Goal: Contribute content: Add original content to the website for others to see

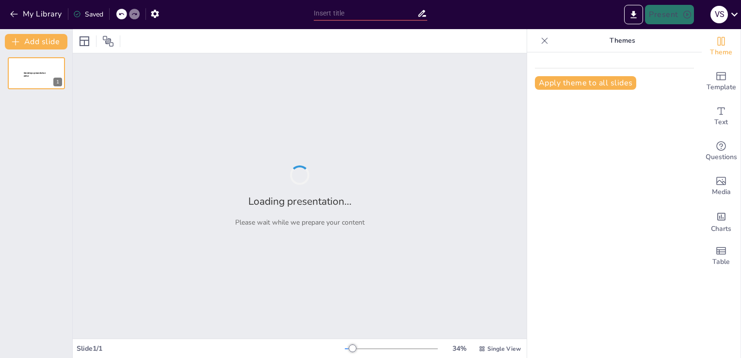
type input "Future Perspectives on Plastic Utilization in Soil Stabilization Techniques"
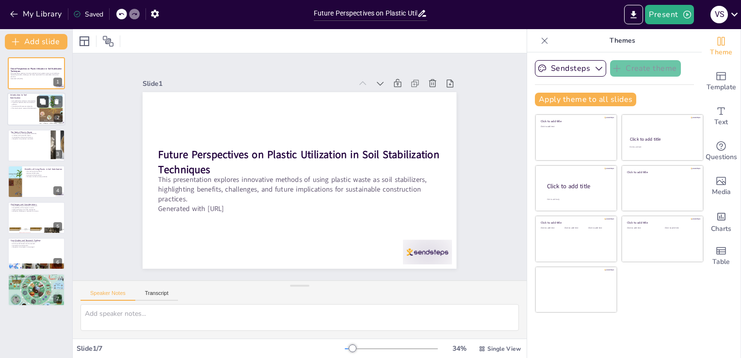
click at [44, 106] on button at bounding box center [43, 102] width 12 height 12
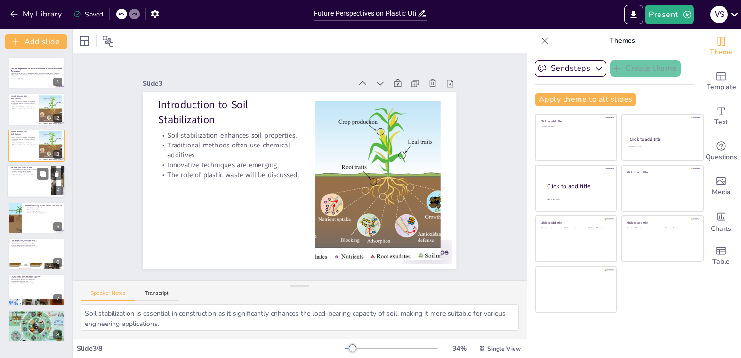
click at [27, 175] on p "Integration into practices is essential." at bounding box center [29, 175] width 38 height 2
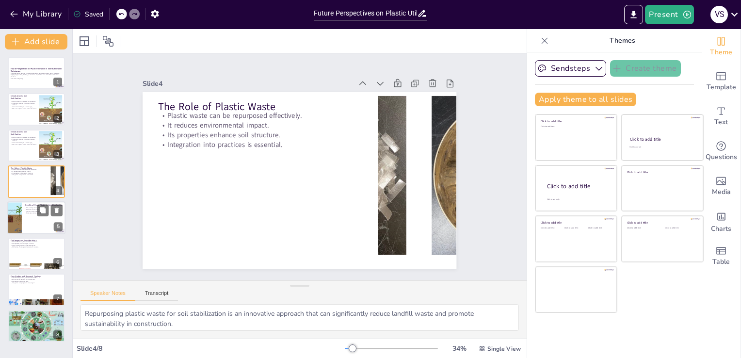
click at [33, 221] on div at bounding box center [36, 217] width 58 height 33
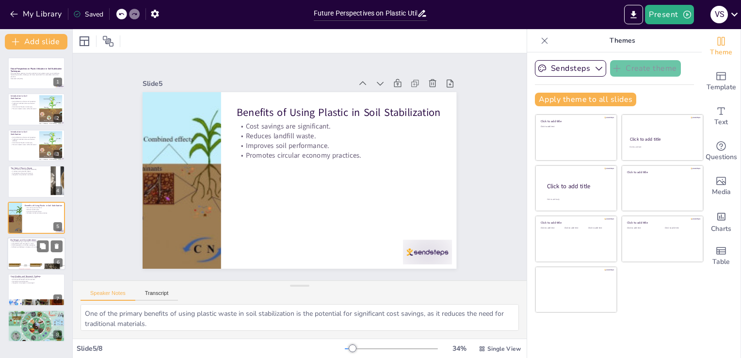
click at [33, 259] on div at bounding box center [36, 253] width 58 height 33
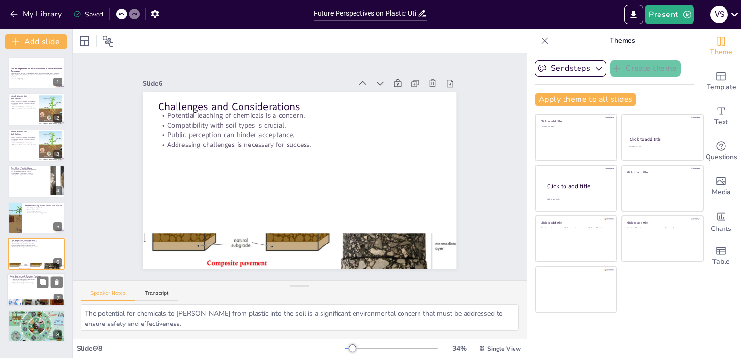
click at [31, 284] on div at bounding box center [36, 289] width 58 height 33
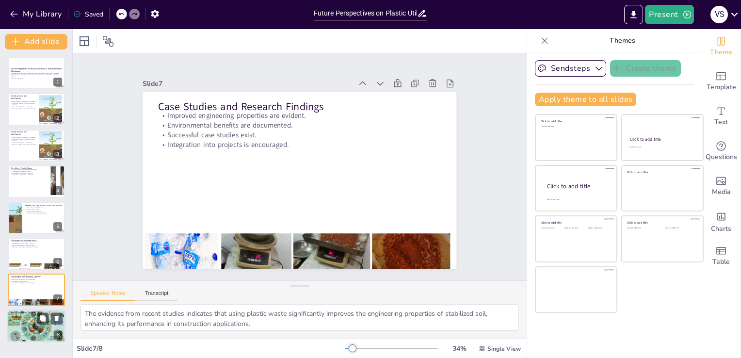
click at [27, 319] on p "Broader acceptance is the goal." at bounding box center [36, 319] width 52 height 2
type textarea "Optimizing the types of plastics used in soil stabilization is a key focus of o…"
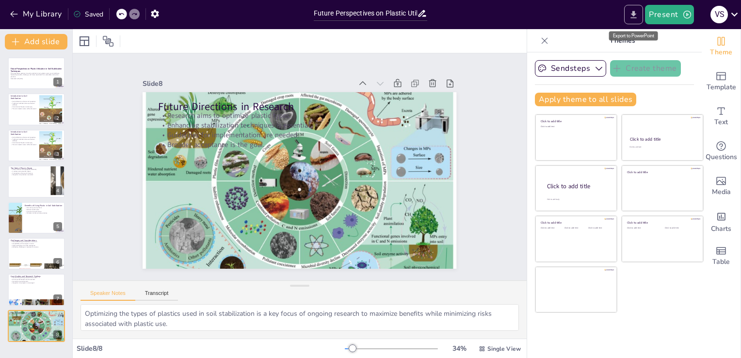
click at [636, 8] on button "Export to PowerPoint" at bounding box center [633, 14] width 19 height 19
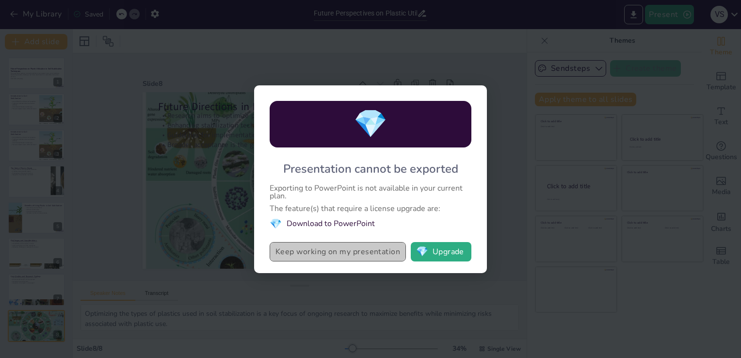
click at [351, 253] on button "Keep working on my presentation" at bounding box center [337, 251] width 136 height 19
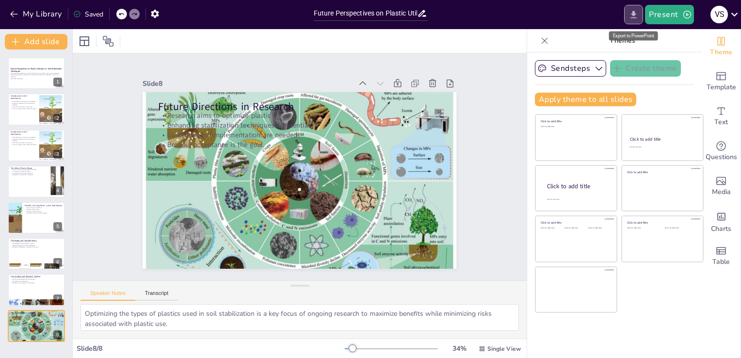
click at [632, 11] on icon "Export to PowerPoint" at bounding box center [633, 15] width 10 height 10
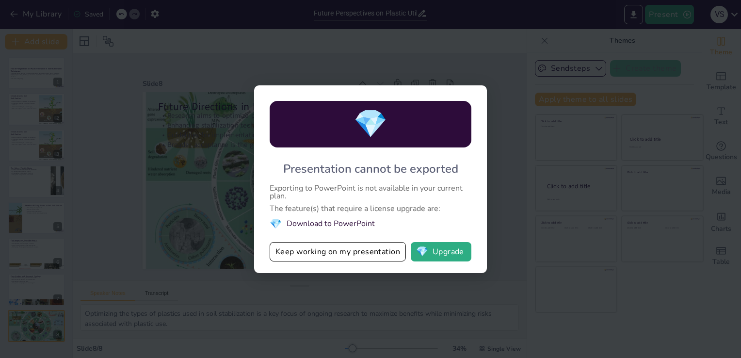
click at [504, 108] on div "💎 Presentation cannot be exported Exporting to PowerPoint is not available in y…" at bounding box center [370, 179] width 741 height 358
click at [453, 249] on button "💎 Upgrade" at bounding box center [441, 251] width 61 height 19
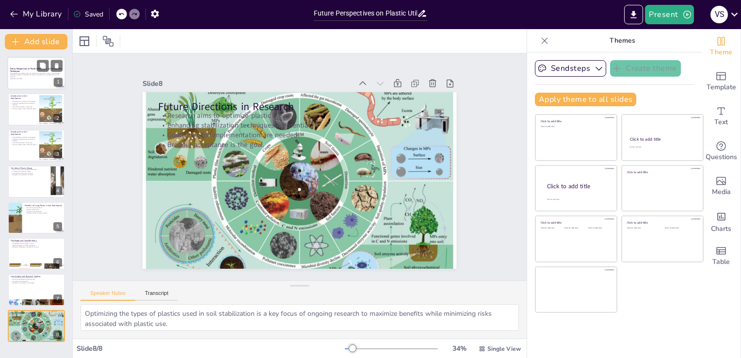
click at [29, 67] on strong "Future Perspectives on Plastic Utilization in Soil Stabilization Techniques" at bounding box center [36, 69] width 52 height 5
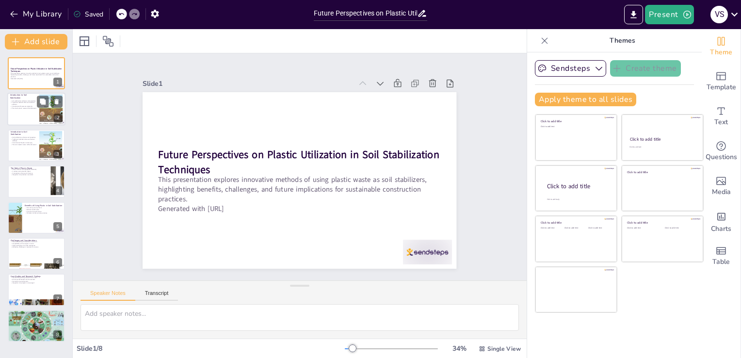
click at [33, 108] on p "The role of plastic waste will be discussed." at bounding box center [23, 108] width 26 height 2
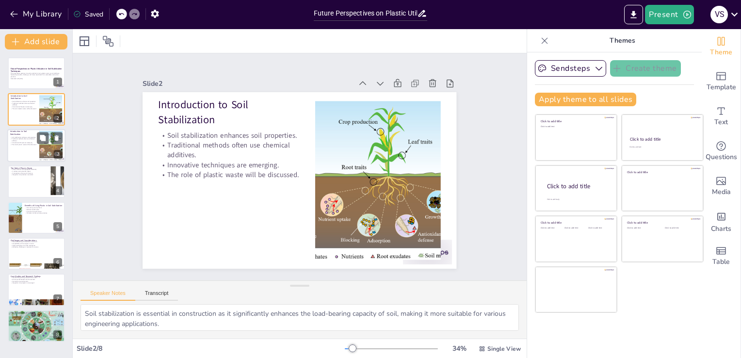
click at [32, 146] on div at bounding box center [36, 145] width 58 height 33
click at [34, 173] on p "Its properties enhance soil structure." at bounding box center [29, 173] width 38 height 2
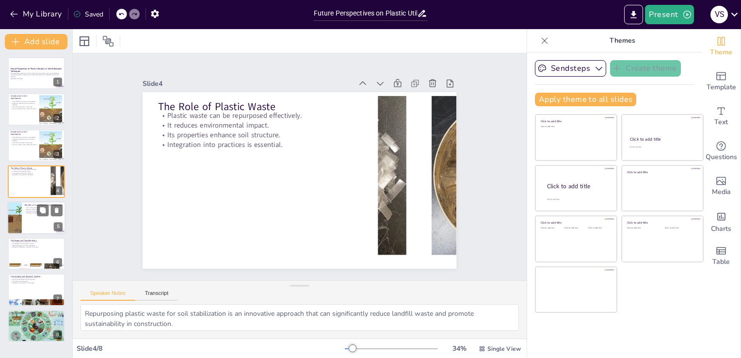
click at [41, 225] on div at bounding box center [36, 217] width 58 height 33
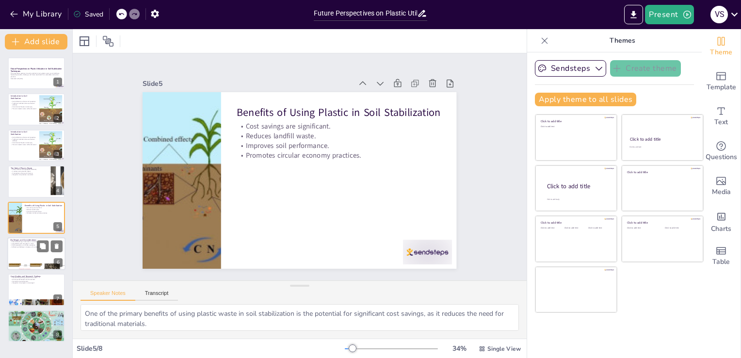
click at [31, 243] on p "Compatibility with soil types is crucial." at bounding box center [36, 243] width 52 height 2
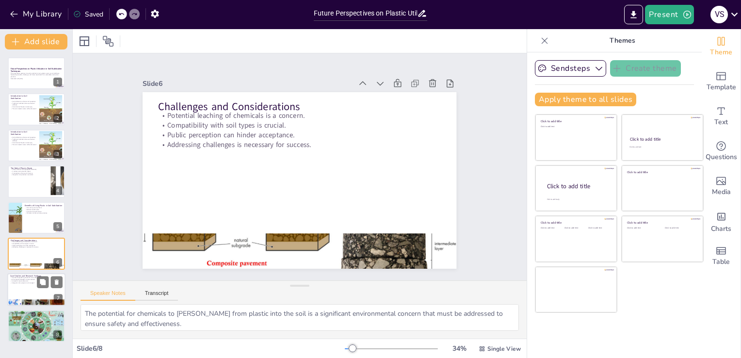
click at [16, 285] on div at bounding box center [36, 289] width 58 height 33
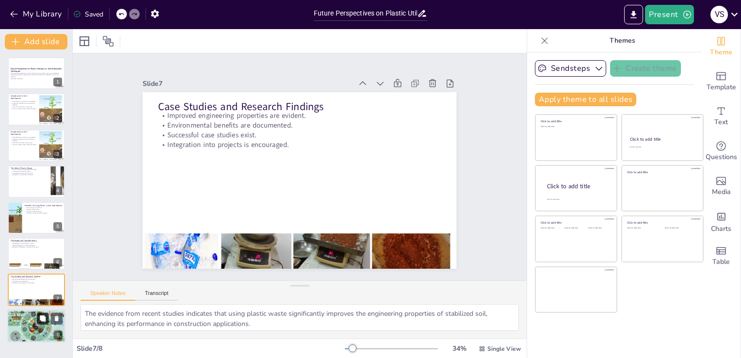
click at [39, 318] on button at bounding box center [43, 318] width 12 height 12
type textarea "Optimizing the types of plastics used in soil stabilization is a key focus of o…"
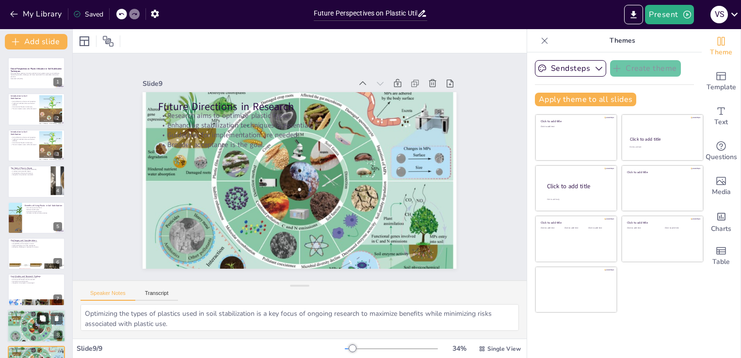
scroll to position [28, 0]
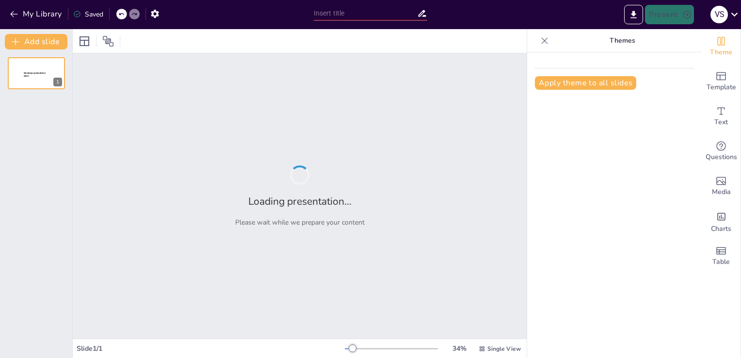
type input "Innovations in Intelligent Transport Systems: A Path to Smarter Cities"
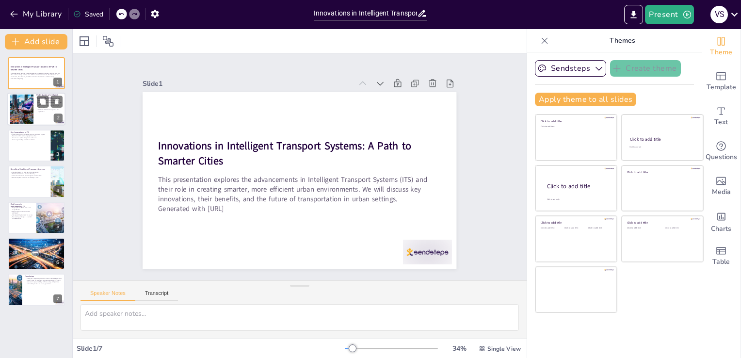
click at [23, 100] on div at bounding box center [22, 110] width 44 height 30
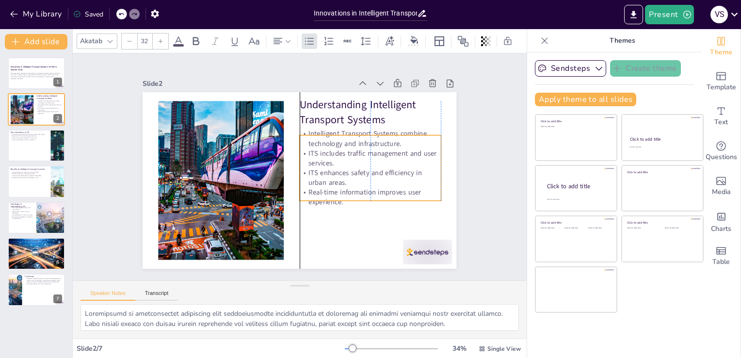
drag, startPoint x: 307, startPoint y: 121, endPoint x: 307, endPoint y: 130, distance: 9.2
click at [307, 132] on p "Intelligent Transport Systems combine technology and infrastructure." at bounding box center [375, 169] width 137 height 75
click at [470, 153] on div "Slide 1 Innovations in Intelligent Transport Systems: A Path to Smarter Cities …" at bounding box center [299, 166] width 417 height 381
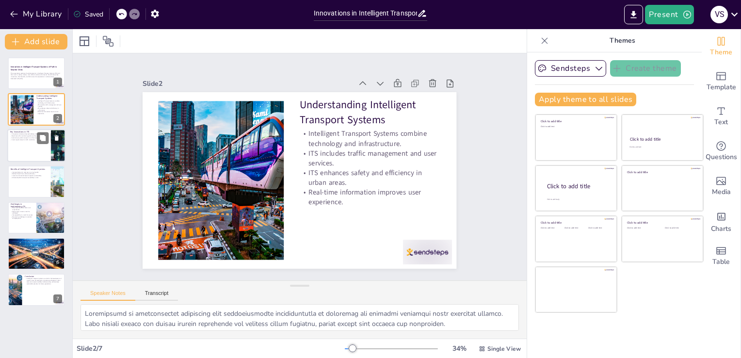
click at [22, 139] on p "Smart signals adapt to traffic conditions." at bounding box center [29, 140] width 38 height 2
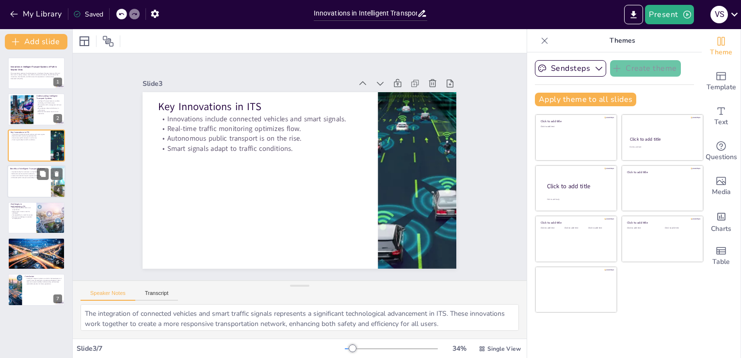
click at [24, 177] on p "Enhanced public transport accessibility is vital." at bounding box center [29, 177] width 38 height 2
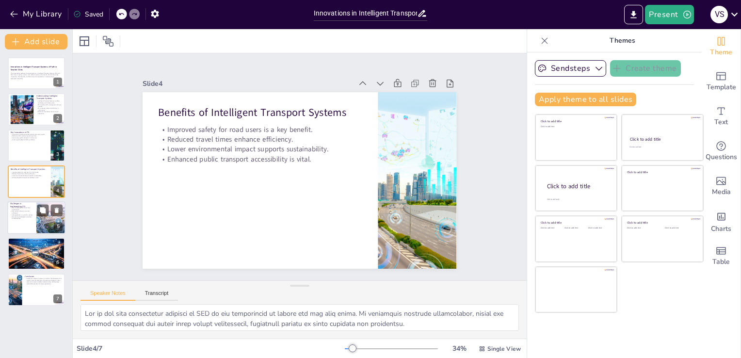
click at [14, 219] on div at bounding box center [36, 217] width 58 height 33
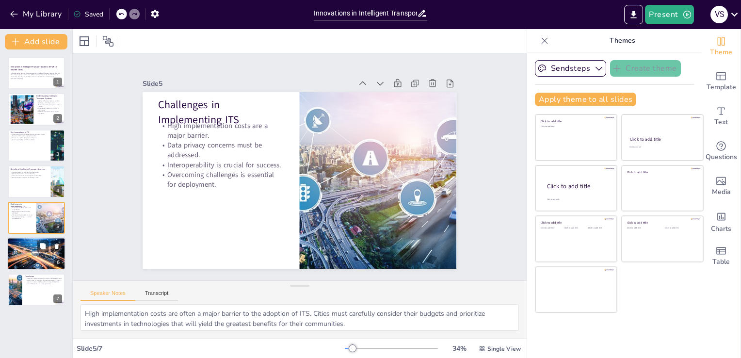
click at [25, 253] on div at bounding box center [36, 254] width 58 height 38
type textarea "The integration of advanced technologies is set to shape the future of ITS sign…"
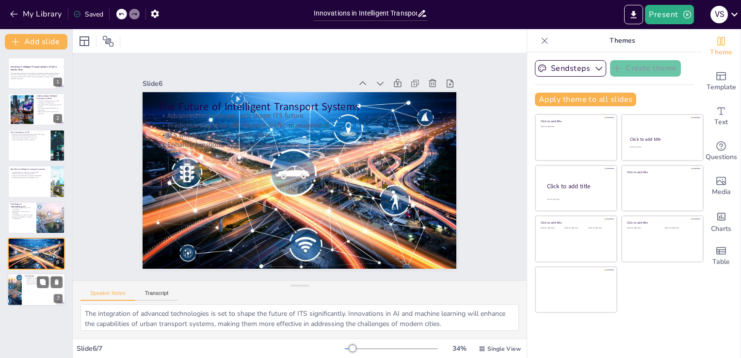
click at [33, 284] on p "Intelligent Transport Systems are vital for the development of smarter cities. …" at bounding box center [44, 280] width 38 height 7
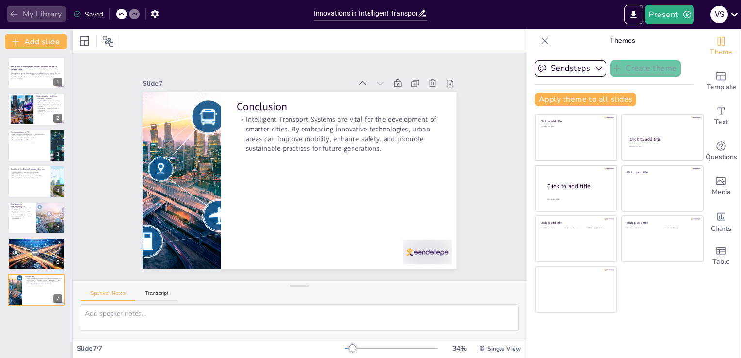
click at [14, 11] on icon "button" at bounding box center [14, 14] width 10 height 10
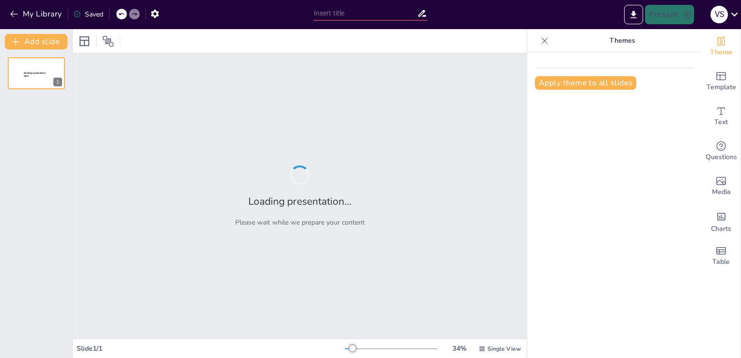
type input "Innovative Approaches in Advanced Pavement Design"
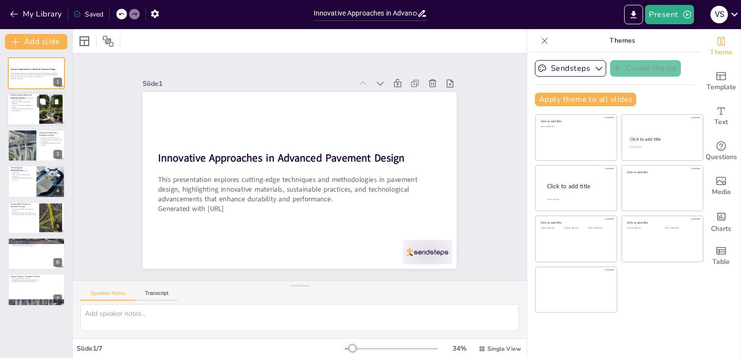
click at [16, 109] on p "Importance of understanding design methodologies" at bounding box center [23, 109] width 26 height 3
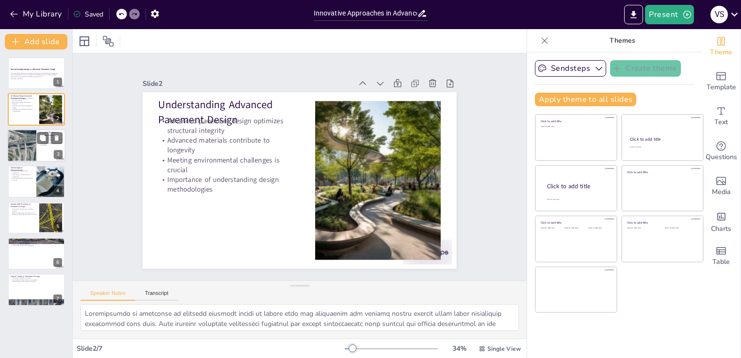
click at [17, 141] on div at bounding box center [21, 145] width 29 height 39
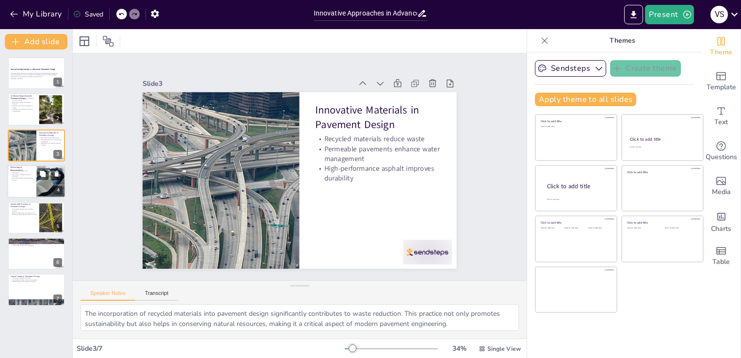
click at [19, 178] on p "Advanced modeling enhances design accuracy" at bounding box center [21, 178] width 23 height 3
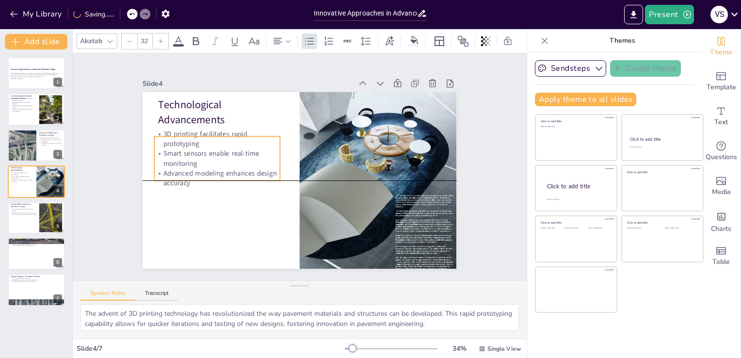
drag, startPoint x: 159, startPoint y: 133, endPoint x: 155, endPoint y: 147, distance: 14.6
click at [187, 147] on div "3D printing facilitates rapid prototyping Smart sensors enable real-time monito…" at bounding box center [250, 100] width 127 height 132
click at [99, 186] on div "Slide 1 Innovative Approaches in Advanced Pavement Design This presentation exp…" at bounding box center [299, 167] width 506 height 392
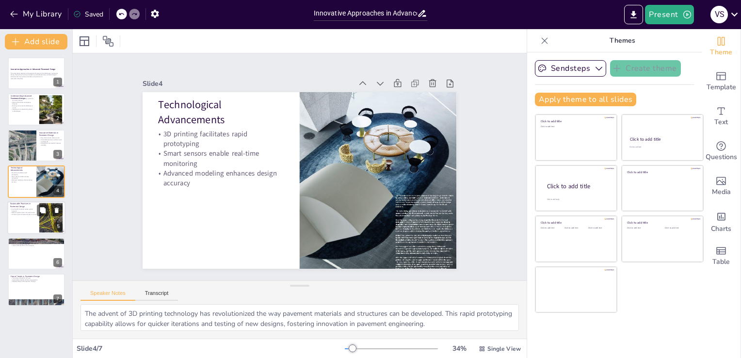
click at [18, 216] on div at bounding box center [36, 217] width 58 height 33
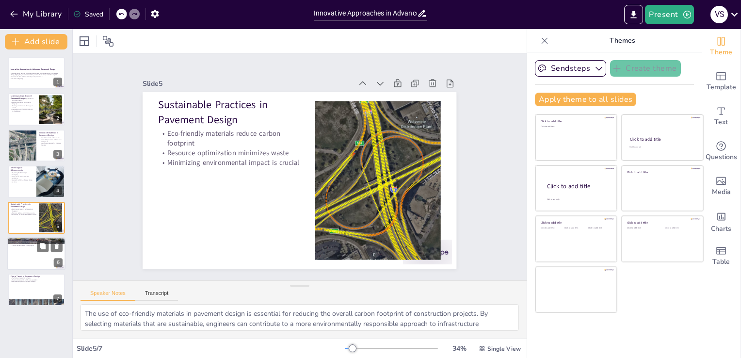
drag, startPoint x: 46, startPoint y: 241, endPoint x: 14, endPoint y: 253, distance: 34.2
click at [14, 253] on div "Case Studies of Innovative Pavement Design Real-world examples demonstrate effe…" at bounding box center [36, 253] width 58 height 33
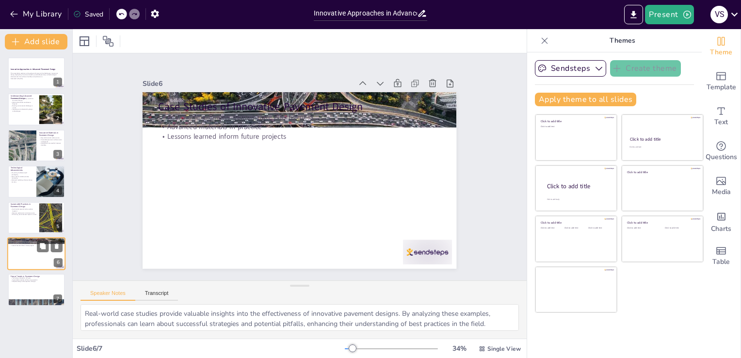
click at [14, 253] on div at bounding box center [36, 253] width 58 height 33
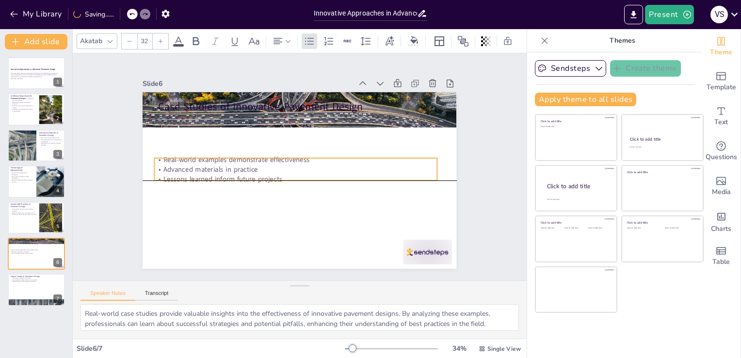
drag, startPoint x: 173, startPoint y: 112, endPoint x: 169, endPoint y: 154, distance: 41.9
click at [169, 154] on p "Real-world examples demonstrate effectiveness" at bounding box center [300, 175] width 262 height 124
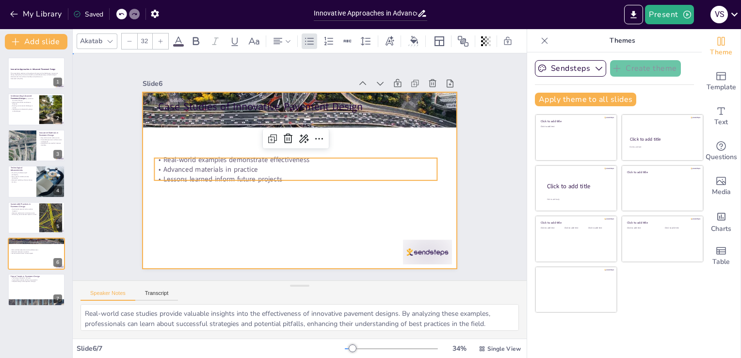
click at [158, 141] on div at bounding box center [286, 171] width 265 height 353
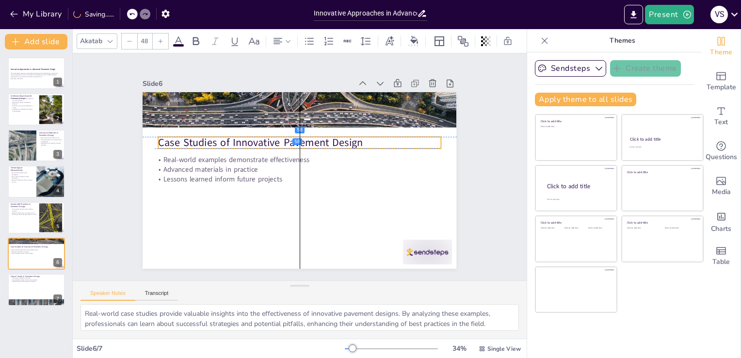
drag, startPoint x: 155, startPoint y: 104, endPoint x: 155, endPoint y: 136, distance: 32.5
click at [174, 136] on p "Case Studies of Innovative Pavement Design" at bounding box center [284, 185] width 220 height 200
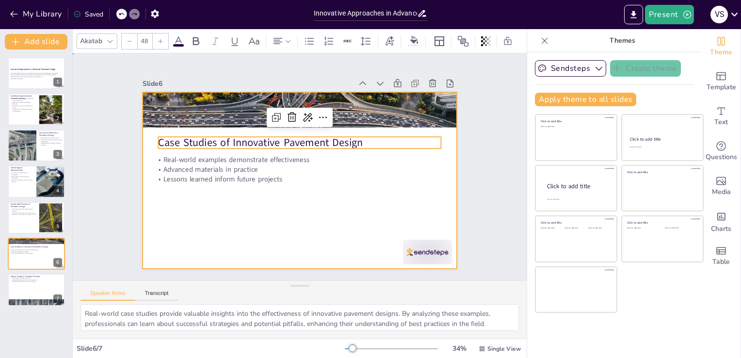
click at [190, 228] on div at bounding box center [286, 172] width 289 height 358
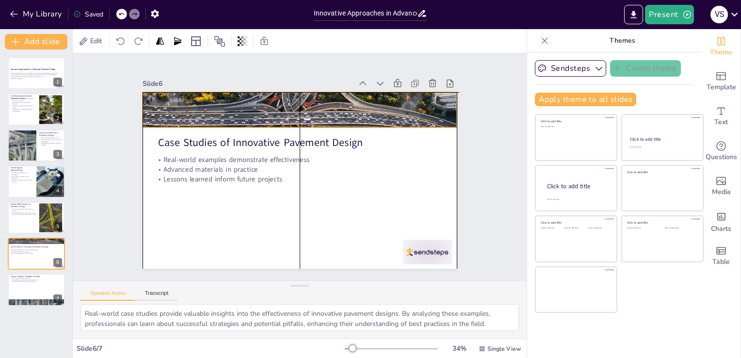
click at [289, 124] on div "Case Studies of Innovative Pavement Design Real-world examples demonstrate effe…" at bounding box center [349, 222] width 233 height 210
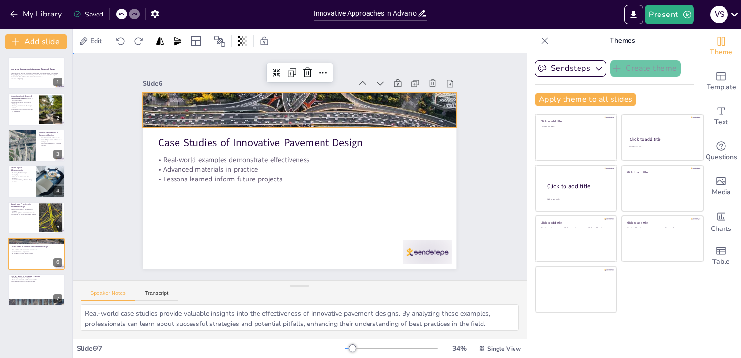
click at [88, 124] on div "Slide 1 Innovative Approaches in Advanced Pavement Design This presentation exp…" at bounding box center [299, 167] width 489 height 472
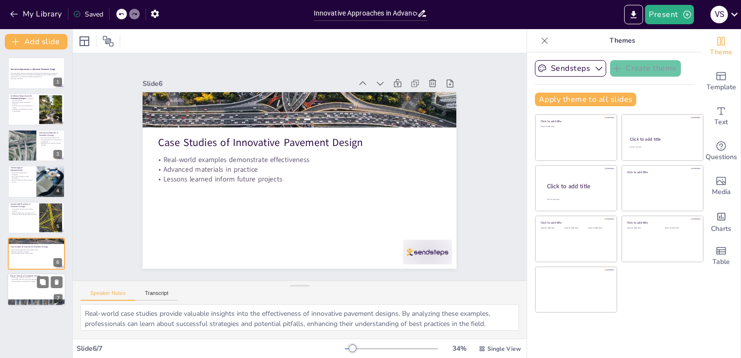
click at [18, 284] on div at bounding box center [36, 289] width 58 height 33
type textarea "The integration of technology in pavement design is expected to expand signific…"
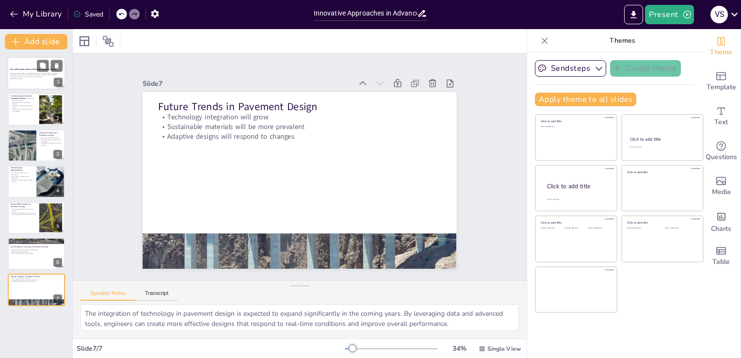
click at [32, 79] on p "Generated with [URL]" at bounding box center [36, 79] width 52 height 2
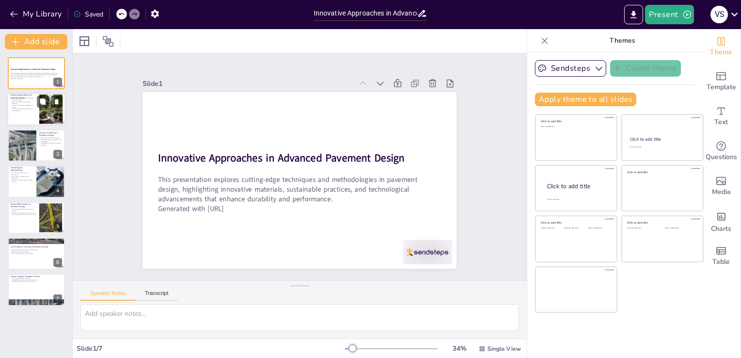
click at [18, 106] on p "Meeting environmental challenges is crucial" at bounding box center [23, 106] width 26 height 3
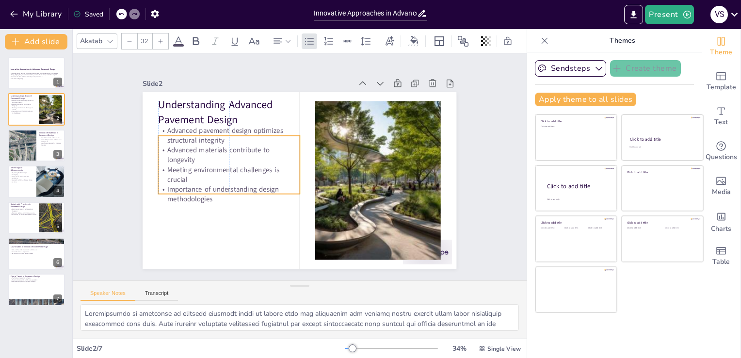
drag, startPoint x: 177, startPoint y: 146, endPoint x: 179, endPoint y: 157, distance: 10.4
click at [286, 157] on p "Meeting environmental challenges is crucial" at bounding box center [340, 109] width 109 height 118
click at [110, 179] on div "Slide 1 Innovative Approaches in Advanced Pavement Design This presentation exp…" at bounding box center [299, 166] width 381 height 417
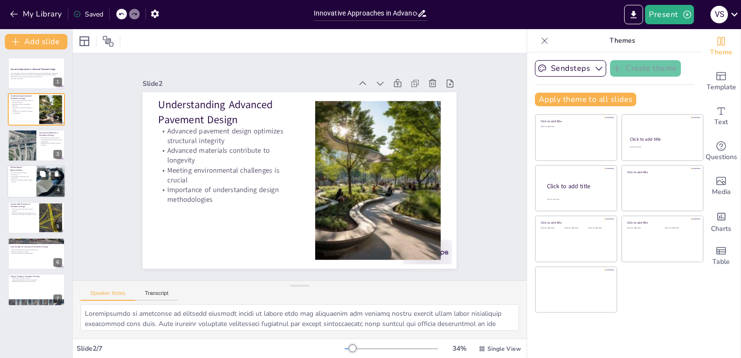
click at [18, 185] on div at bounding box center [36, 181] width 58 height 33
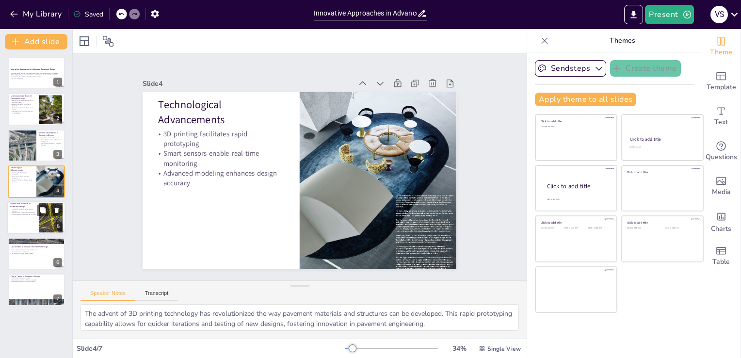
click at [13, 218] on div at bounding box center [36, 217] width 58 height 33
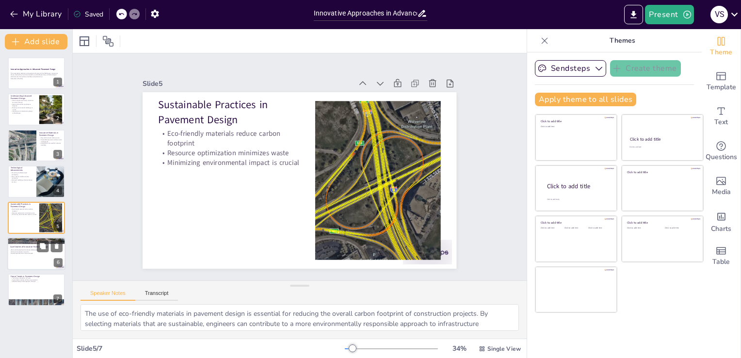
click at [14, 255] on div at bounding box center [36, 253] width 58 height 33
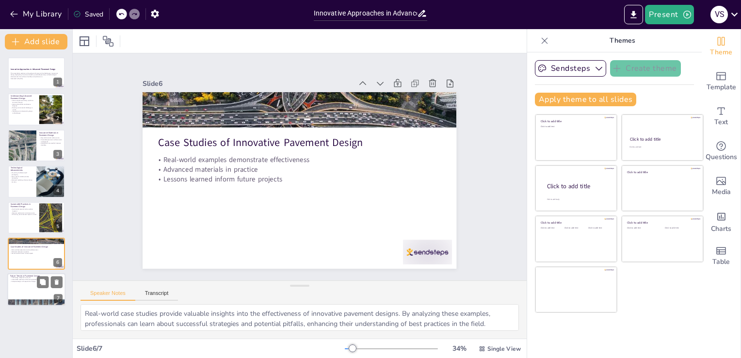
click at [21, 286] on div at bounding box center [36, 289] width 58 height 33
type textarea "The integration of technology in pavement design is expected to expand signific…"
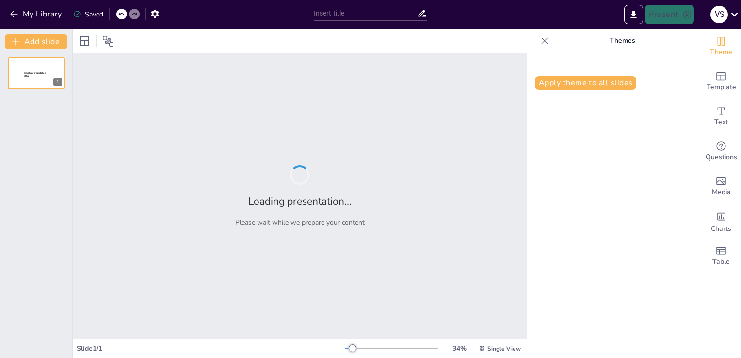
type input "Innovations in Intelligent Transport Systems: A Path to Smarter Cities"
type input "Analyzing Earthquake Vibration Mitigation through Modified Frame Shear Wall Sys…"
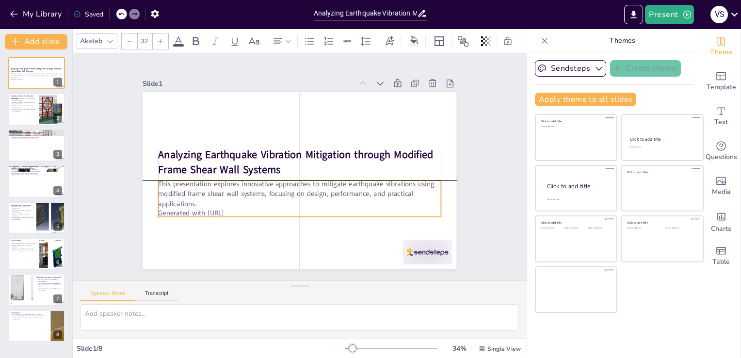
drag, startPoint x: 155, startPoint y: 174, endPoint x: 154, endPoint y: 180, distance: 6.3
click at [297, 180] on p "This presentation explores innovative approaches to mitigate earthquake vibrati…" at bounding box center [326, 164] width 59 height 284
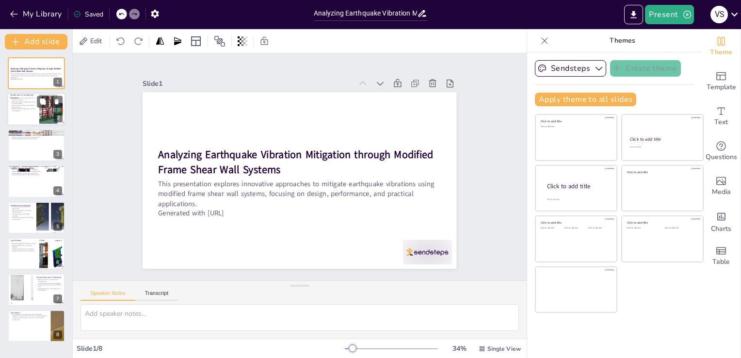
click at [17, 115] on div at bounding box center [36, 109] width 58 height 33
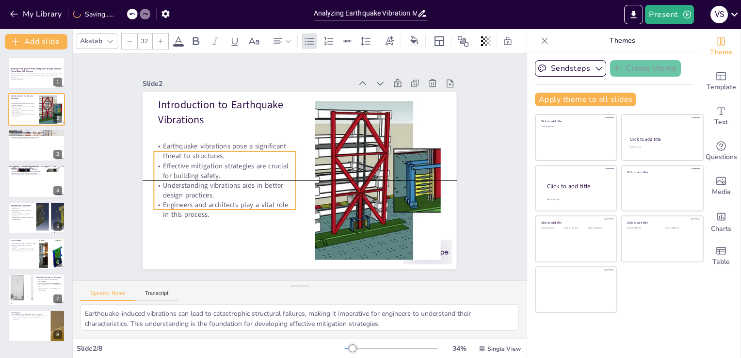
drag, startPoint x: 160, startPoint y: 123, endPoint x: 156, endPoint y: 151, distance: 28.0
click at [169, 151] on p "Earthquake vibrations pose a significant threat to structures." at bounding box center [237, 121] width 137 height 75
click at [122, 151] on div "Slide 1 Analyzing Earthquake Vibration Mitigation through Modified Frame Shear …" at bounding box center [299, 167] width 397 height 410
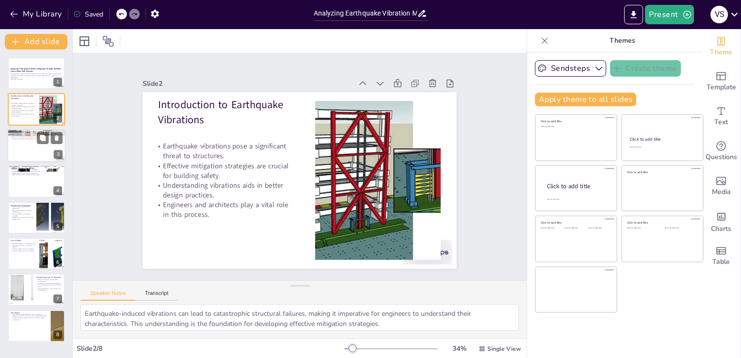
click at [28, 150] on div at bounding box center [36, 145] width 58 height 33
type textarea "The integration of shear walls within frame systems offers improved lateral sta…"
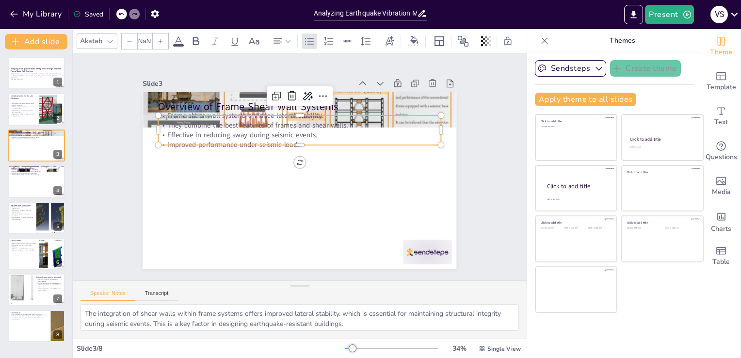
type input "32"
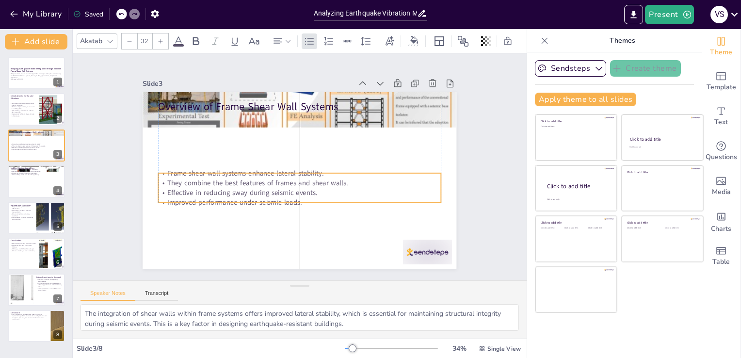
drag, startPoint x: 157, startPoint y: 129, endPoint x: 157, endPoint y: 187, distance: 58.2
click at [227, 187] on p "Effective in reducing sway during seismic events." at bounding box center [275, 158] width 96 height 271
click at [179, 178] on div "Slide 1 Analyzing Earthquake Vibration Mitigation through Modified Frame Shear …" at bounding box center [299, 166] width 241 height 387
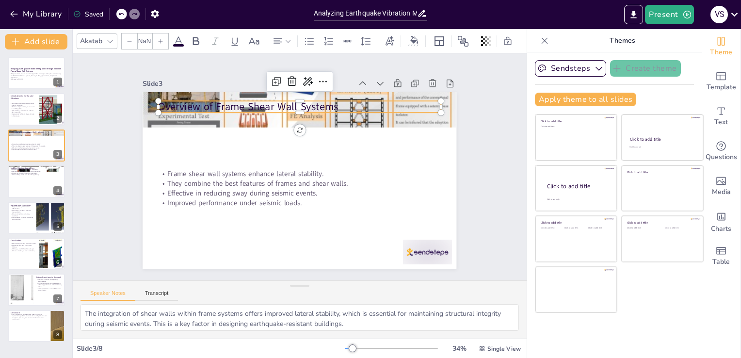
type input "48"
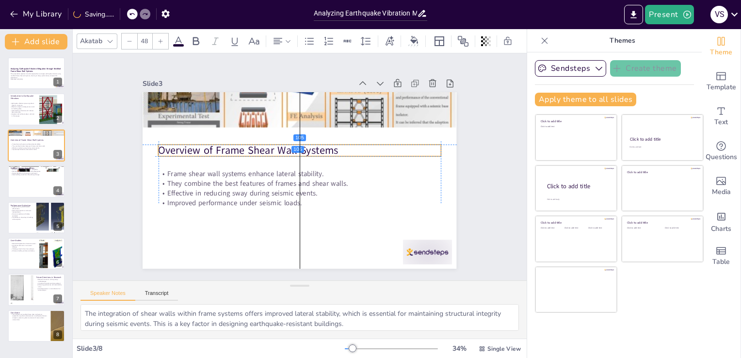
drag, startPoint x: 163, startPoint y: 104, endPoint x: 159, endPoint y: 144, distance: 40.4
click at [172, 144] on p "Overview of Frame Shear Wall Systems" at bounding box center [290, 153] width 237 height 178
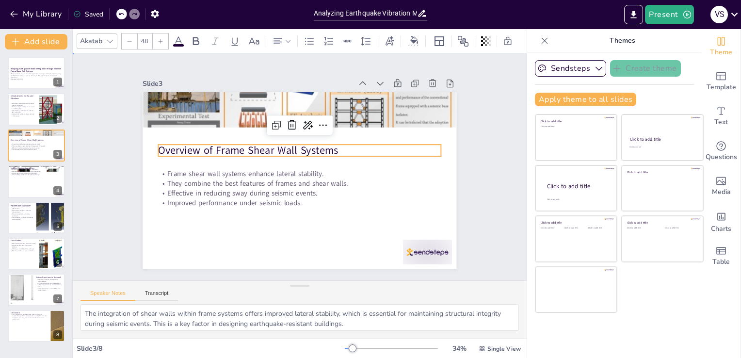
click at [132, 142] on div "Slide 1 Analyzing Earthquake Vibration Mitigation through Modified Frame Shear …" at bounding box center [300, 166] width 336 height 419
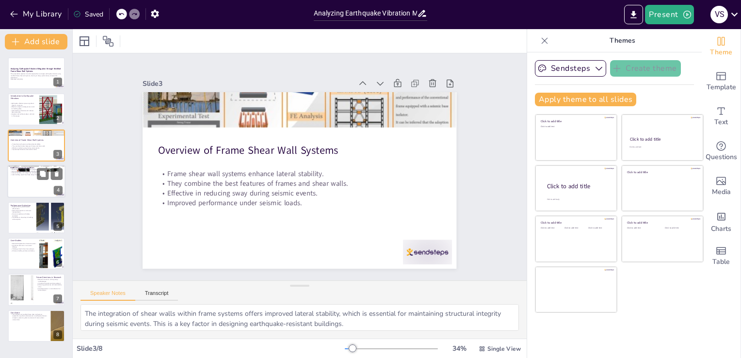
click at [29, 186] on div at bounding box center [36, 181] width 58 height 33
type textarea "Enhancing energy dissipation is crucial for reducing the impact of earthquake f…"
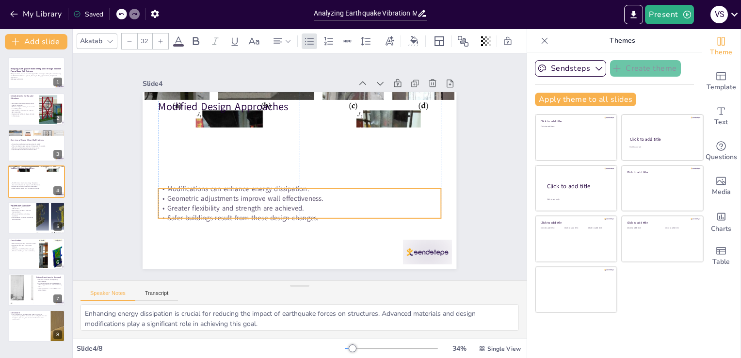
drag, startPoint x: 160, startPoint y: 124, endPoint x: 157, endPoint y: 197, distance: 73.2
click at [187, 197] on p "Geometric adjustments improve wall effectiveness." at bounding box center [274, 148] width 174 height 234
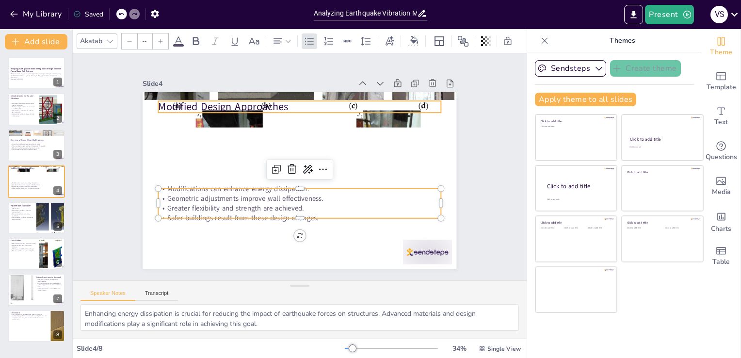
type input "48"
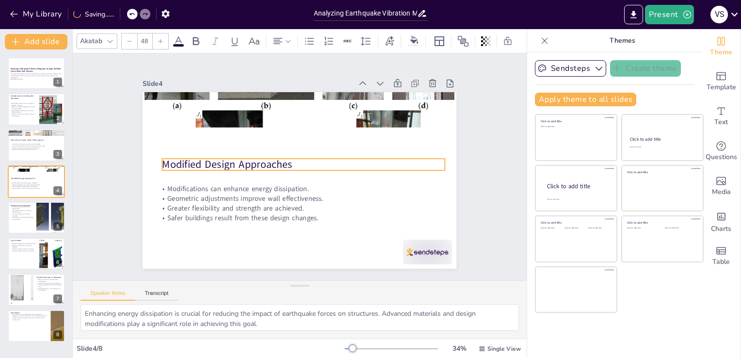
drag, startPoint x: 174, startPoint y: 106, endPoint x: 177, endPoint y: 164, distance: 57.8
click at [177, 164] on p "Modified Design Approaches" at bounding box center [295, 168] width 282 height 44
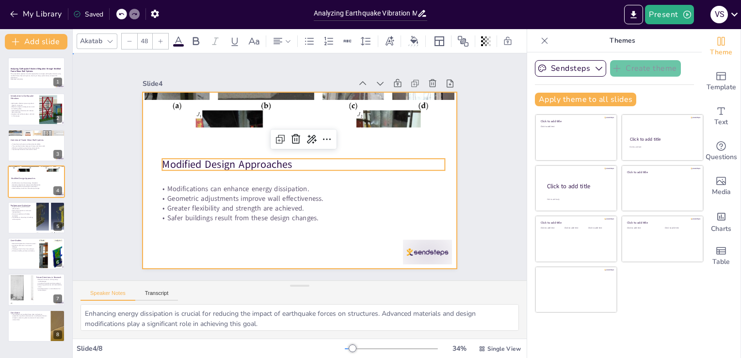
click at [167, 138] on div at bounding box center [299, 153] width 314 height 176
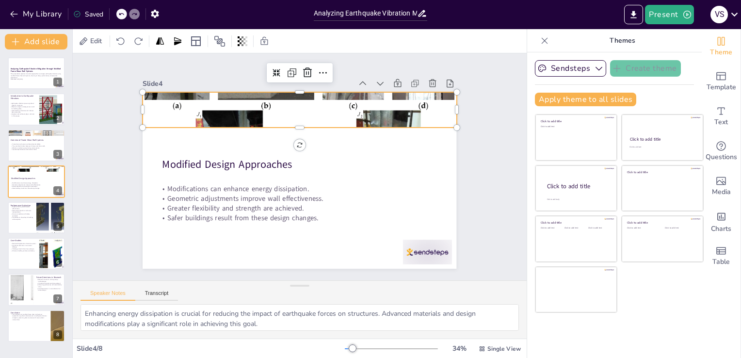
click at [190, 108] on div at bounding box center [243, 155] width 263 height 349
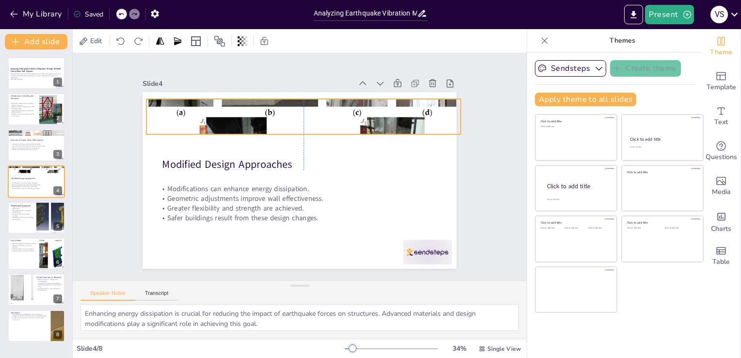
drag, startPoint x: 289, startPoint y: 121, endPoint x: 290, endPoint y: 127, distance: 6.8
click at [290, 127] on div at bounding box center [303, 117] width 314 height 202
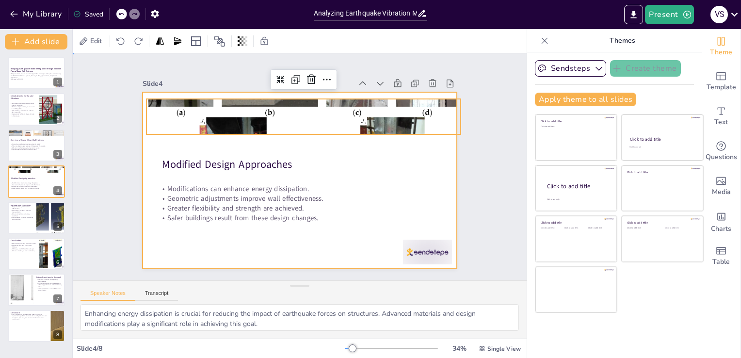
click at [337, 146] on div at bounding box center [313, 165] width 208 height 331
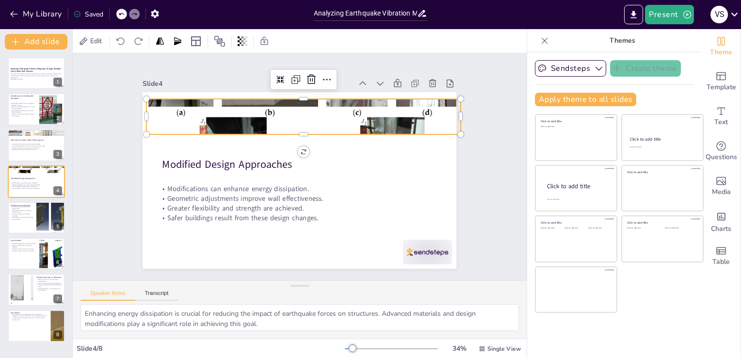
click at [281, 113] on div at bounding box center [328, 125] width 373 height 332
click at [333, 236] on icon at bounding box center [341, 244] width 16 height 16
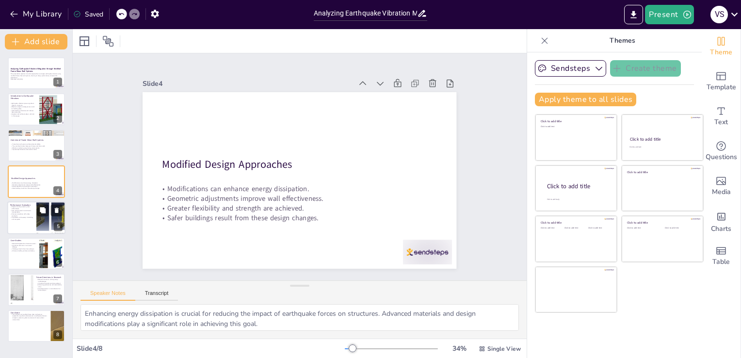
click at [16, 218] on p "Contributes to the safety of buildings and occupants." at bounding box center [21, 217] width 23 height 3
type textarea "Comprehensive testing is essential to validate the performance of modified fram…"
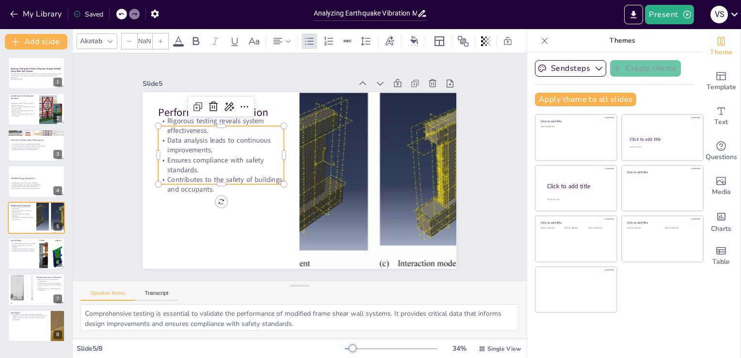
type input "32"
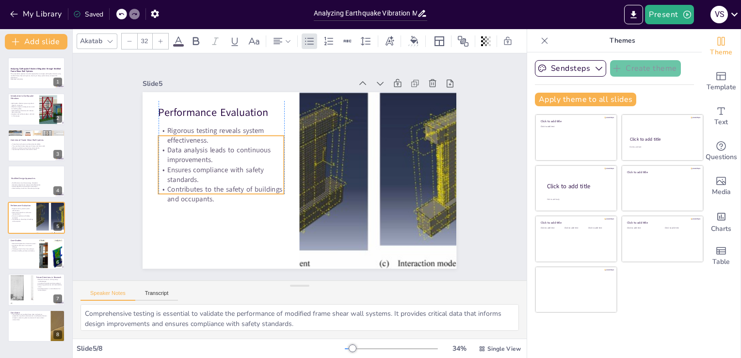
drag, startPoint x: 173, startPoint y: 123, endPoint x: 172, endPoint y: 134, distance: 10.8
click at [302, 192] on p "Rigorous testing reveals system effectiveness." at bounding box center [365, 220] width 126 height 57
click at [132, 141] on div "Slide 1 Analyzing Earthquake Vibration Mitigation through Modified Frame Shear …" at bounding box center [300, 166] width 336 height 419
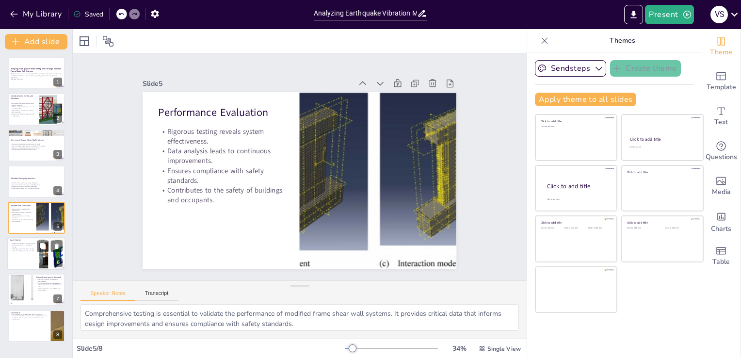
click at [16, 257] on div at bounding box center [36, 253] width 58 height 33
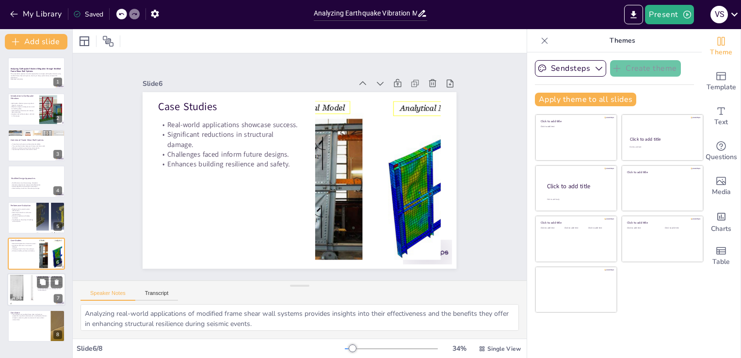
click at [17, 292] on div at bounding box center [21, 290] width 69 height 30
type textarea "Continuous research is vital for advancing the field of earthquake engineering.…"
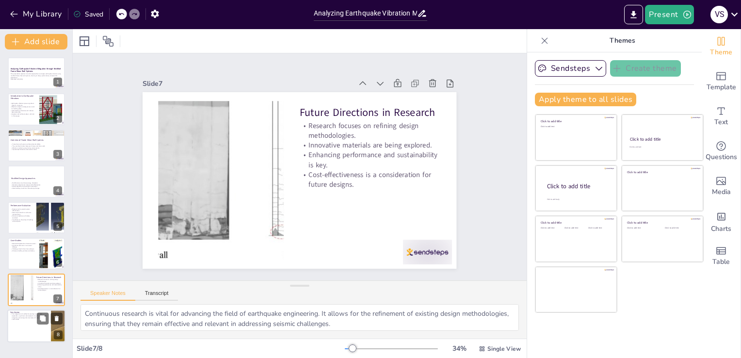
click at [19, 326] on div at bounding box center [36, 325] width 58 height 33
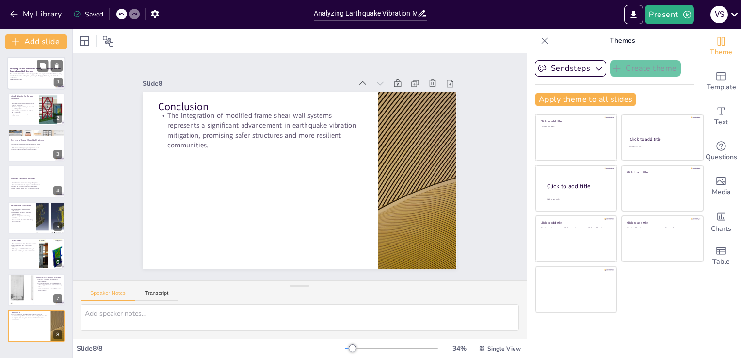
click at [23, 71] on strong "Analyzing Earthquake Vibration Mitigation through Modified Frame Shear Wall Sys…" at bounding box center [35, 69] width 51 height 5
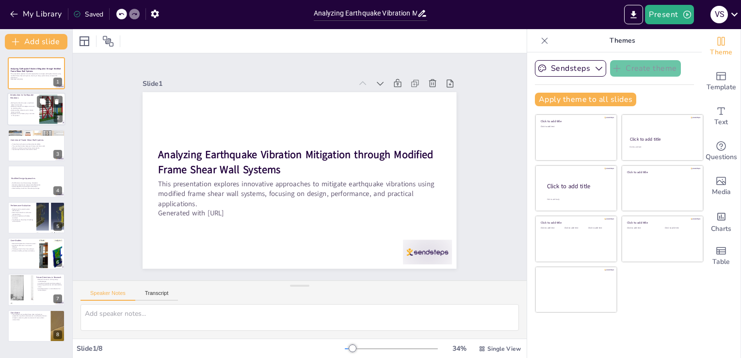
click at [24, 103] on p "Earthquake vibrations pose a significant threat to structures." at bounding box center [22, 103] width 26 height 3
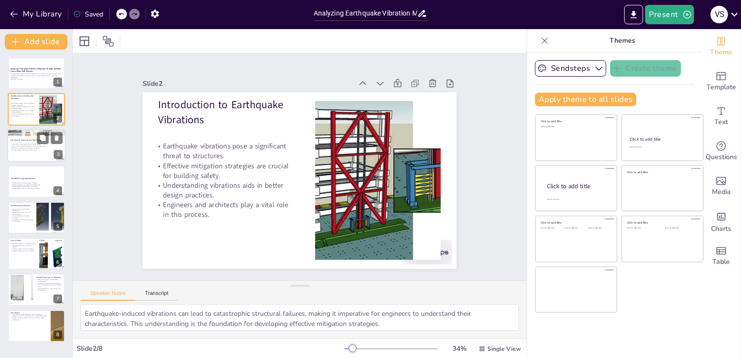
click at [18, 142] on div at bounding box center [36, 145] width 58 height 33
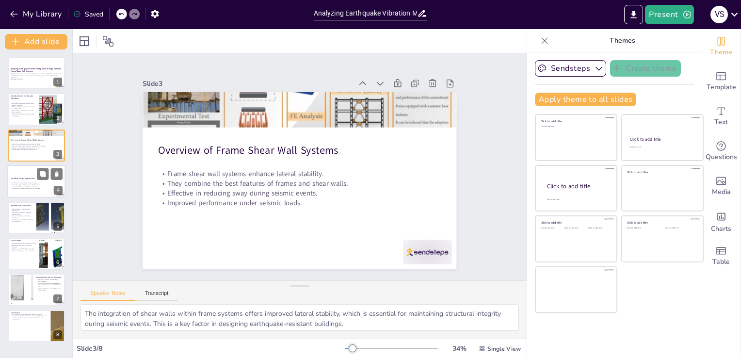
click at [19, 182] on p "Modifications can enhance energy dissipation." at bounding box center [36, 183] width 52 height 2
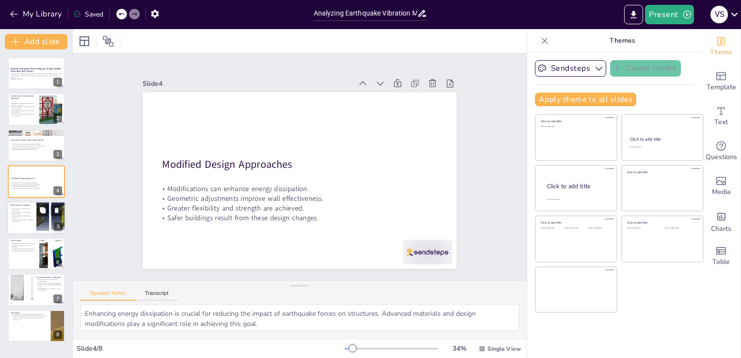
click at [30, 216] on p "Ensures compliance with safety standards." at bounding box center [21, 216] width 23 height 3
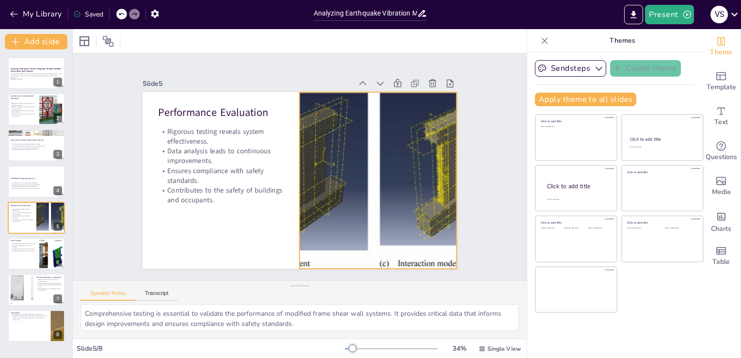
click at [412, 247] on div at bounding box center [270, 241] width 284 height 562
click at [142, 100] on div "Slide 1 Analyzing Earthquake Vibration Mitigation through Modified Frame Shear …" at bounding box center [300, 166] width 316 height 491
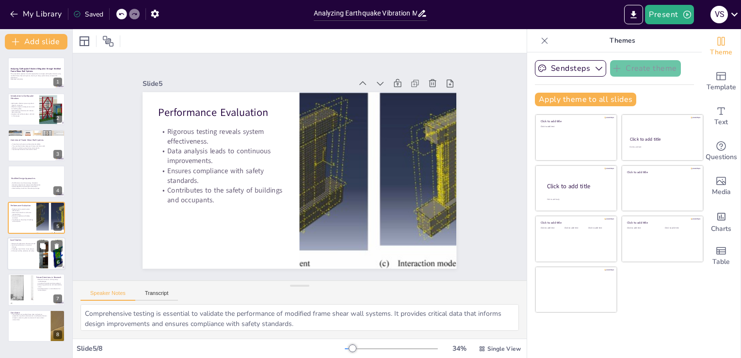
click at [26, 258] on div at bounding box center [36, 253] width 58 height 33
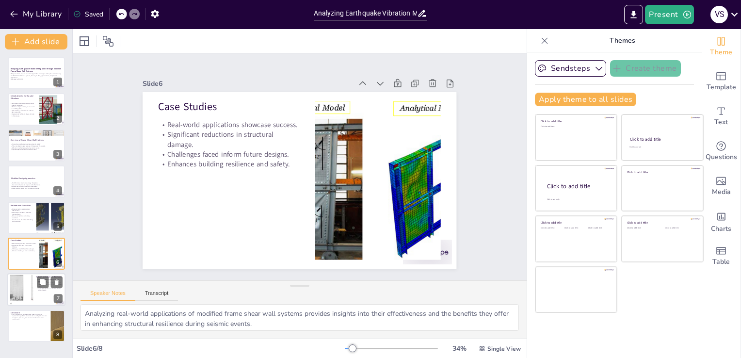
click at [16, 290] on div at bounding box center [21, 290] width 69 height 30
type textarea "Continuous research is vital for advancing the field of earthquake engineering.…"
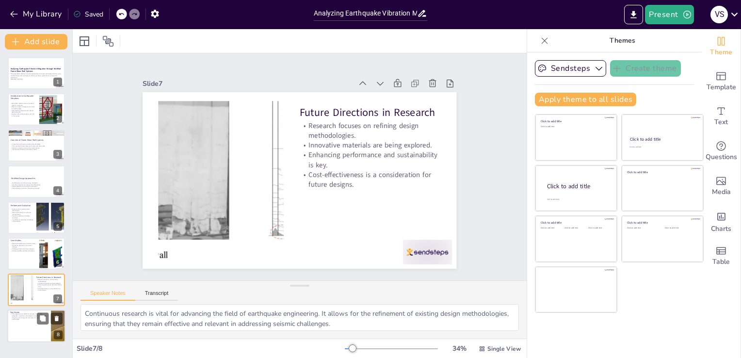
click at [12, 331] on div at bounding box center [36, 325] width 58 height 33
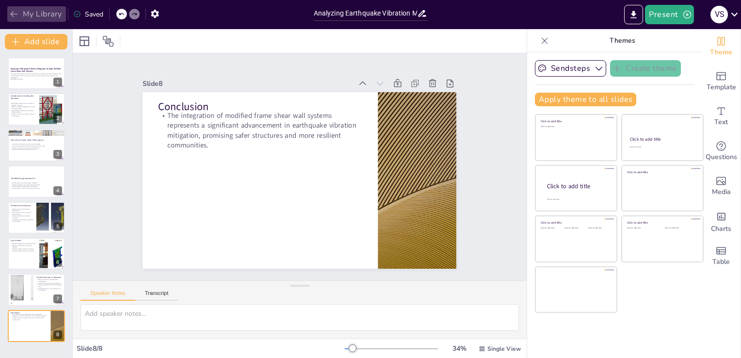
click at [10, 14] on icon "button" at bounding box center [14, 14] width 10 height 10
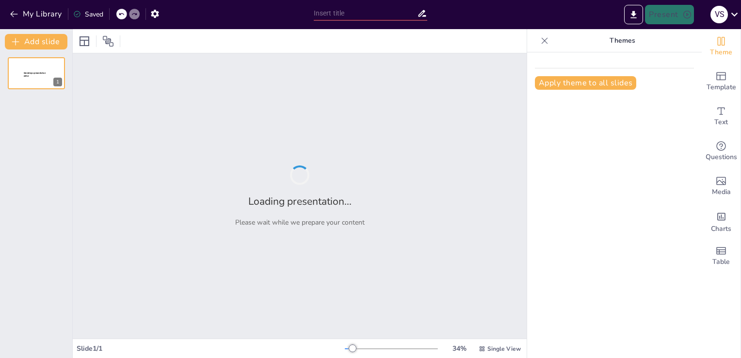
type input "Understanding Erosion Dynamics in Sloped Environments"
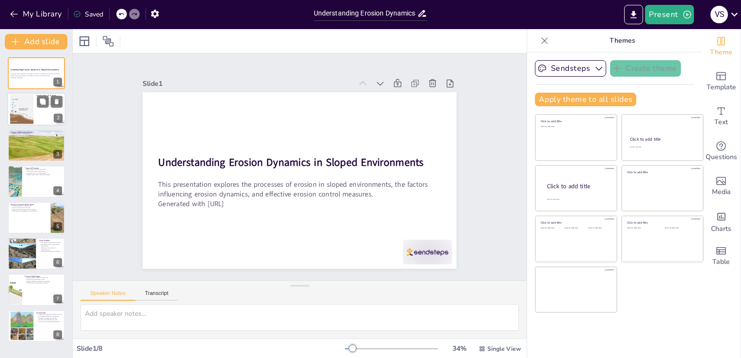
click at [18, 106] on div at bounding box center [21, 110] width 41 height 30
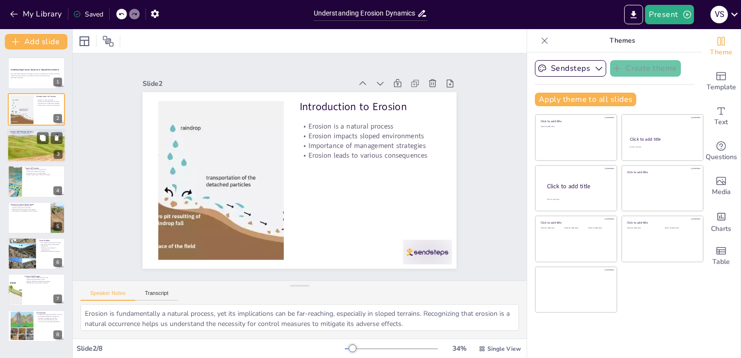
click at [27, 144] on div at bounding box center [35, 145] width 65 height 33
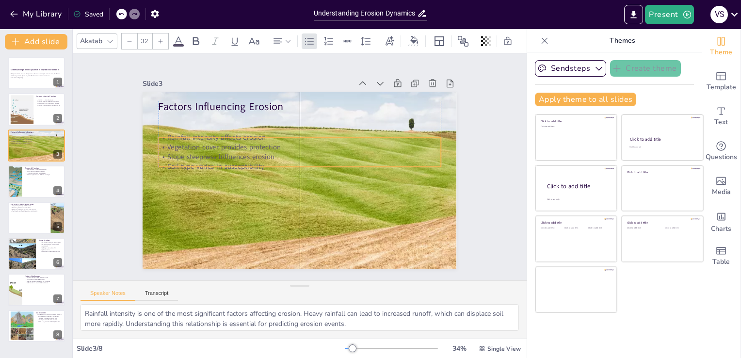
drag, startPoint x: 162, startPoint y: 119, endPoint x: 161, endPoint y: 141, distance: 21.8
click at [194, 141] on p "Vegetation cover provides protection" at bounding box center [311, 151] width 234 height 174
click at [114, 166] on div "Slide 1 Understanding Erosion Dynamics in Sloped Environments This presentation…" at bounding box center [299, 166] width 419 height 335
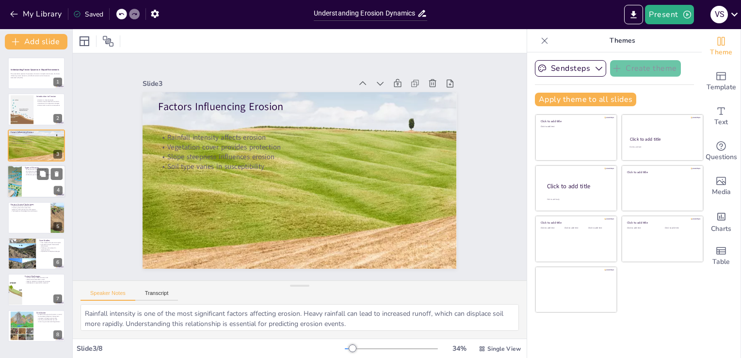
click at [18, 186] on div at bounding box center [14, 181] width 49 height 33
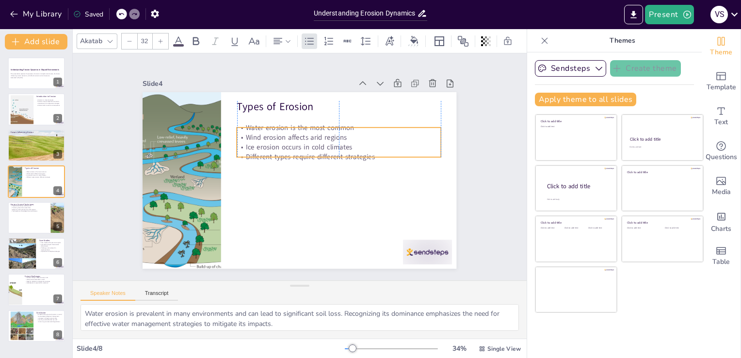
drag, startPoint x: 253, startPoint y: 131, endPoint x: 256, endPoint y: 146, distance: 15.2
click at [256, 146] on p "Ice erosion occurs in cold climates" at bounding box center [279, 205] width 171 height 127
click at [463, 174] on div "Slide 1 Understanding Erosion Dynamics in Sloped Environments This presentation…" at bounding box center [299, 166] width 417 height 381
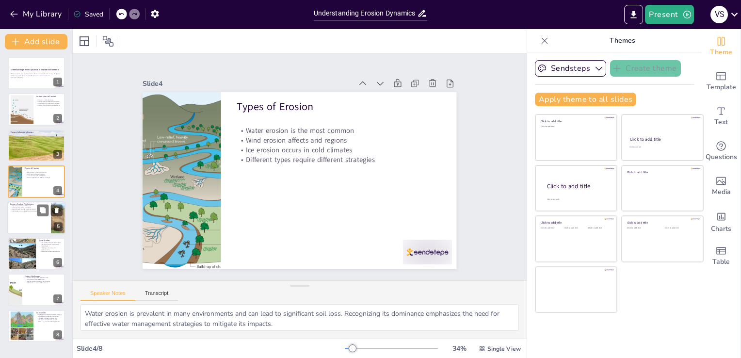
click at [14, 220] on div at bounding box center [36, 217] width 58 height 33
type textarea "Vegetation planting is a fundamental technique for stabilizing soil and prevent…"
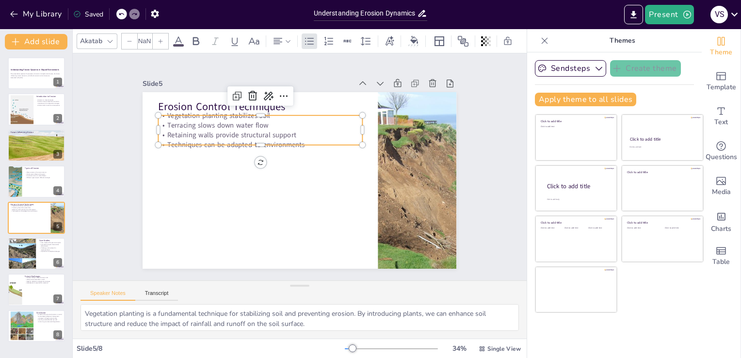
type input "32"
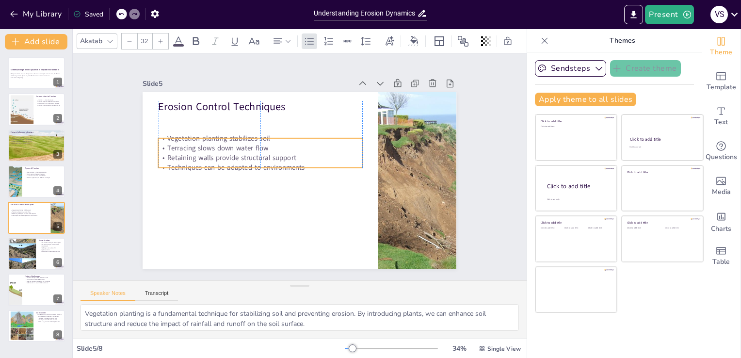
drag, startPoint x: 174, startPoint y: 126, endPoint x: 174, endPoint y: 149, distance: 23.3
click at [174, 149] on div "Vegetation planting stabilizes soil Terracing slows down water flow Retaining w…" at bounding box center [269, 138] width 202 height 119
click at [179, 157] on div "Slide 1 Understanding Erosion Dynamics in Sloped Environments This presentation…" at bounding box center [299, 166] width 241 height 387
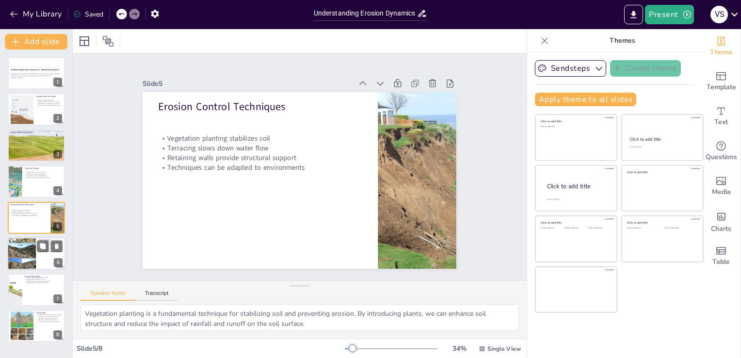
click at [13, 260] on div at bounding box center [21, 253] width 29 height 45
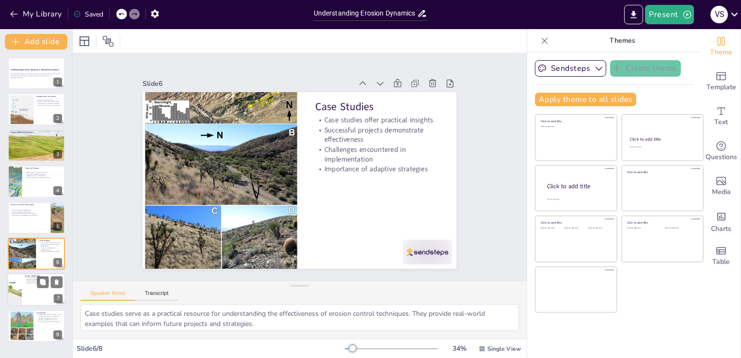
click at [14, 288] on div at bounding box center [15, 289] width 72 height 33
type textarea "Climate change is a critical factor influencing erosion dynamics. Increased rai…"
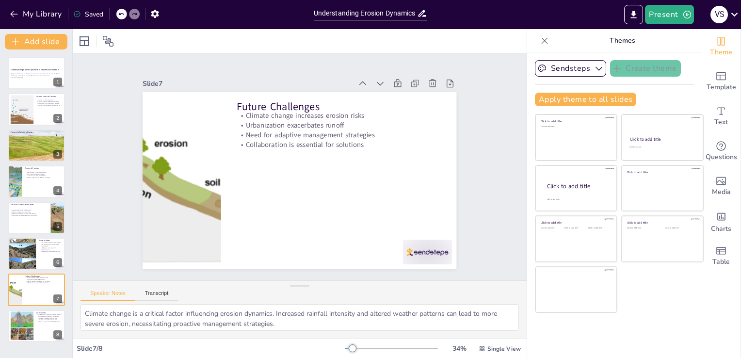
click at [0, 322] on html "My Library Saved Understanding Erosion Dynamics in Sloped Environments Present …" at bounding box center [370, 179] width 741 height 358
click at [17, 321] on div at bounding box center [22, 326] width 25 height 30
